Goal: Subscribe to service/newsletter

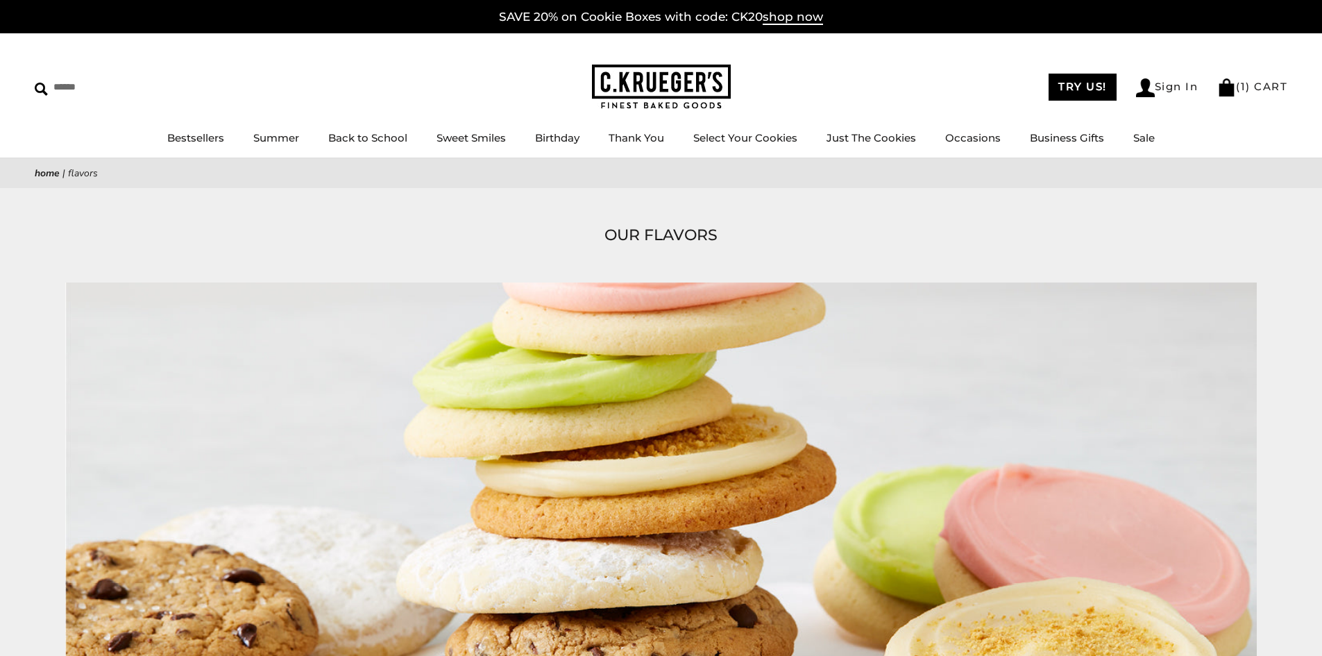
click at [675, 82] on img at bounding box center [661, 87] width 139 height 45
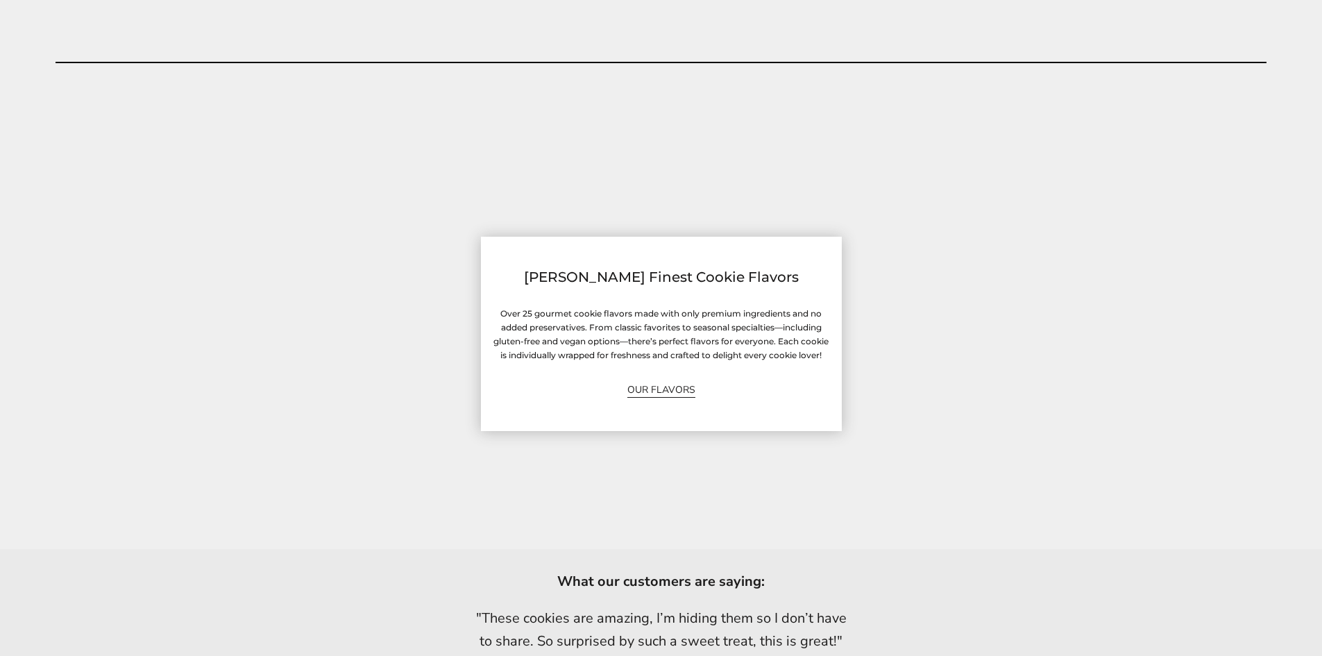
scroll to position [3748, 0]
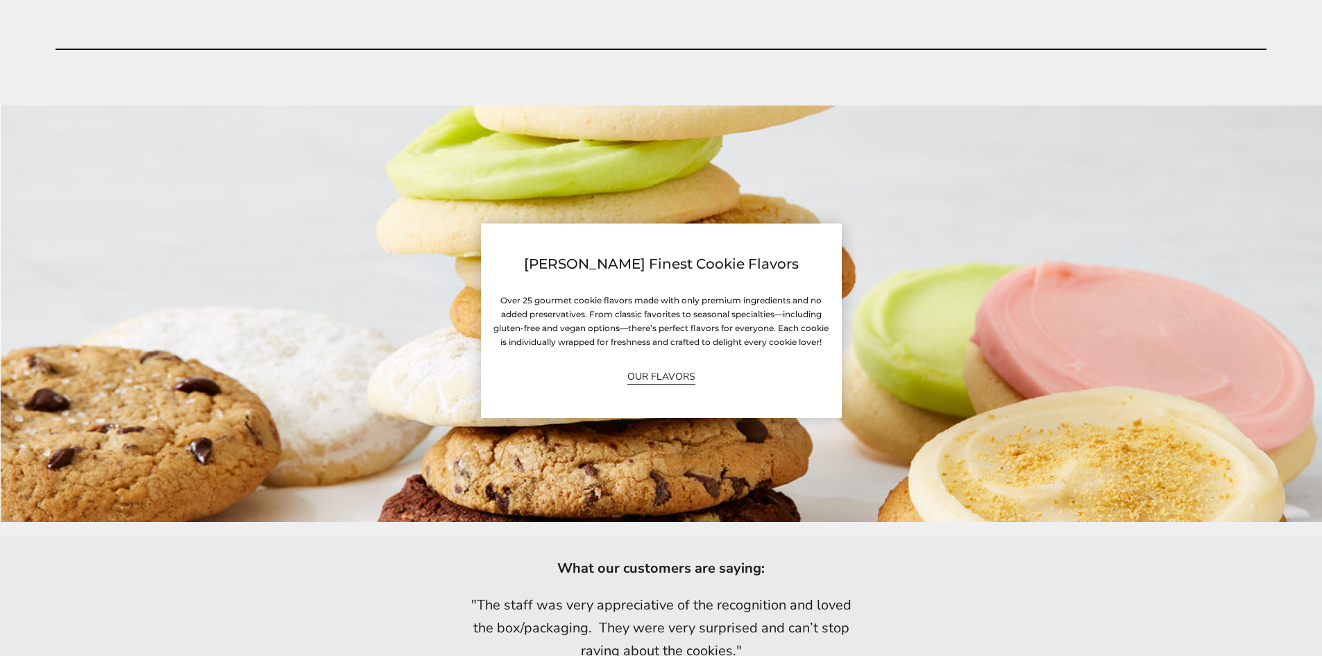
click at [676, 377] on link "OUR FLAVORS" at bounding box center [661, 377] width 68 height 16
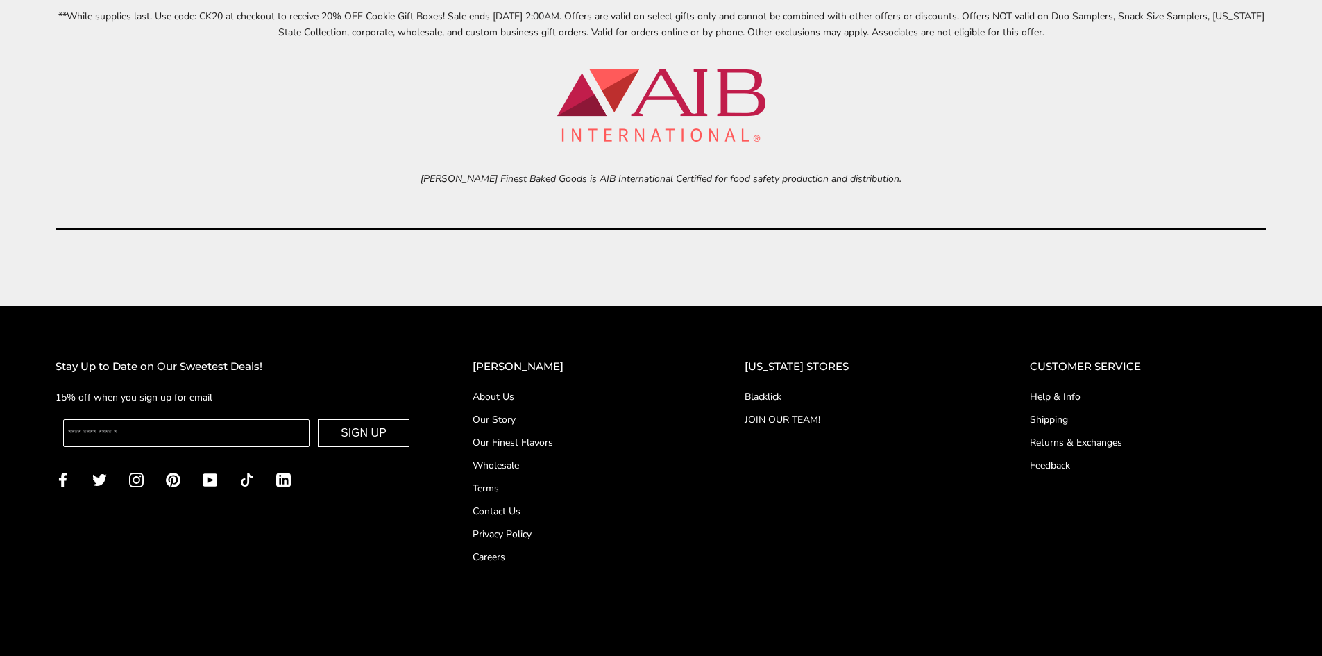
scroll to position [6420, 0]
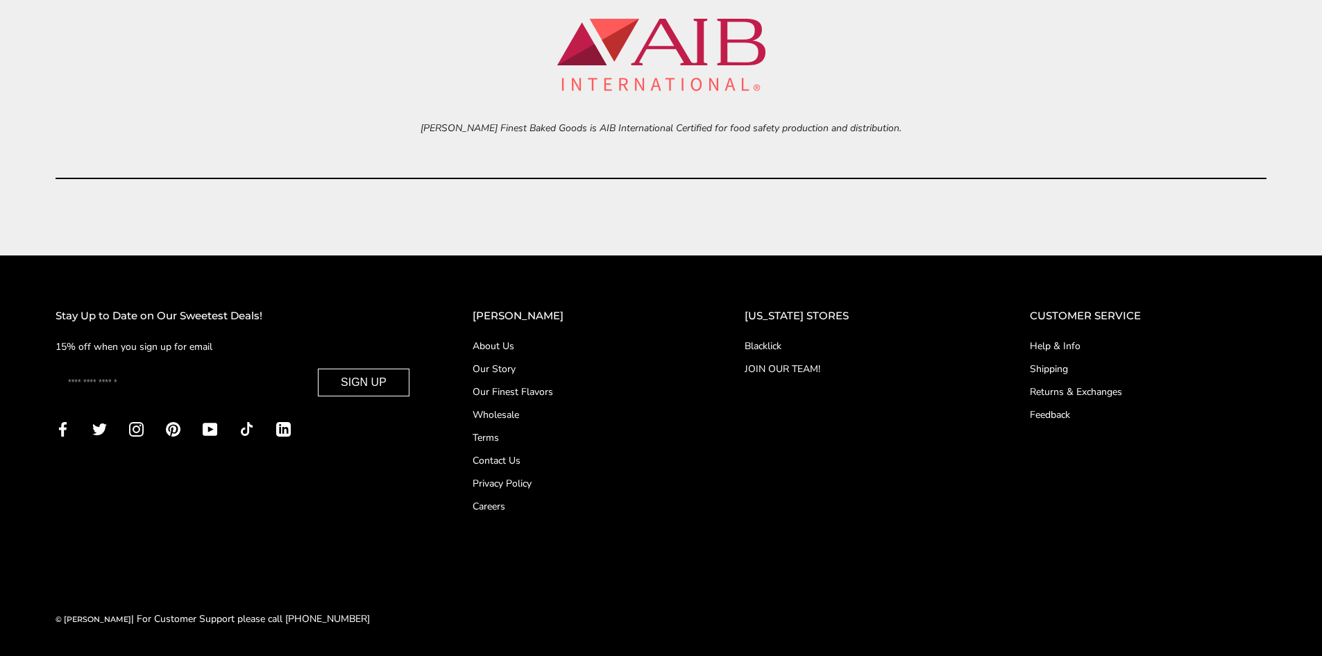
click at [108, 385] on input "Enter your email" at bounding box center [186, 383] width 246 height 28
click at [140, 382] on input "Enter your email" at bounding box center [186, 383] width 246 height 28
type input "*"
type input "**********"
click at [390, 382] on button "SIGN UP" at bounding box center [364, 383] width 92 height 28
